Goal: Obtain resource: Obtain resource

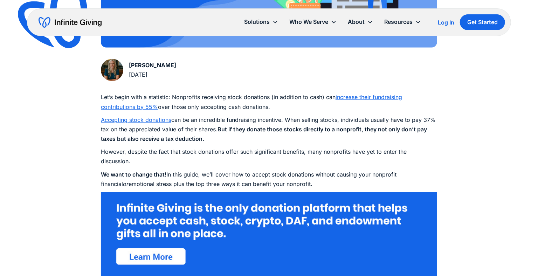
scroll to position [348, 0]
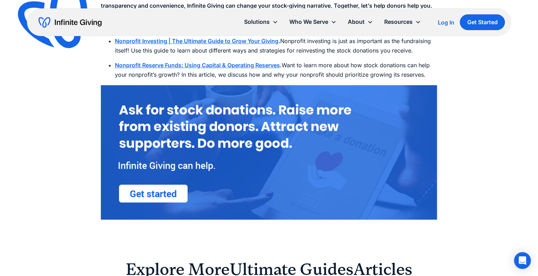
scroll to position [2562, 0]
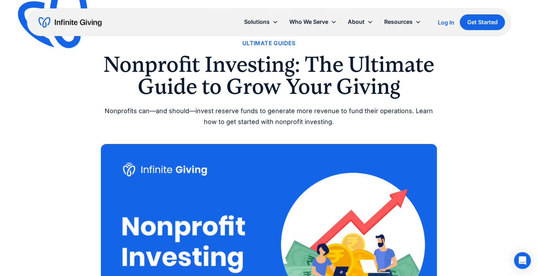
scroll to position [28, 0]
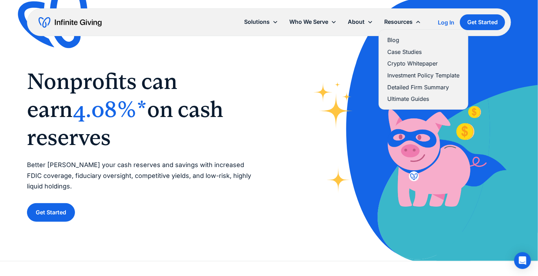
click at [399, 76] on link "Investment Policy Template" at bounding box center [423, 75] width 72 height 9
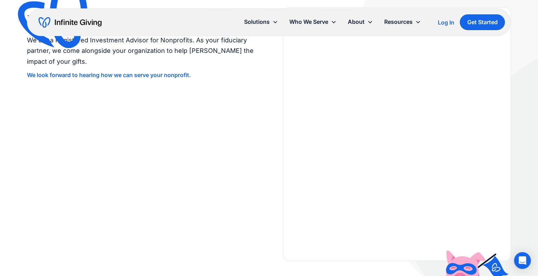
scroll to position [138, 0]
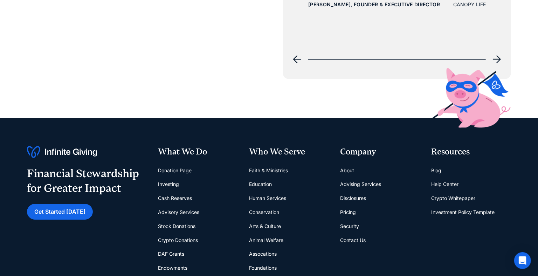
scroll to position [2886, 0]
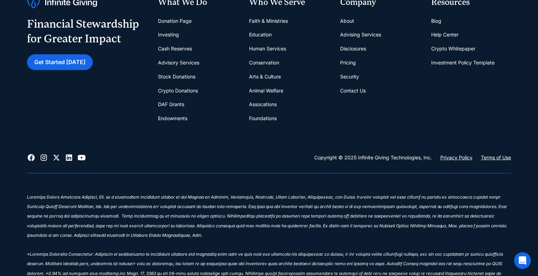
click at [353, 91] on link "Contact Us" at bounding box center [353, 91] width 26 height 14
